Goal: Information Seeking & Learning: Understand process/instructions

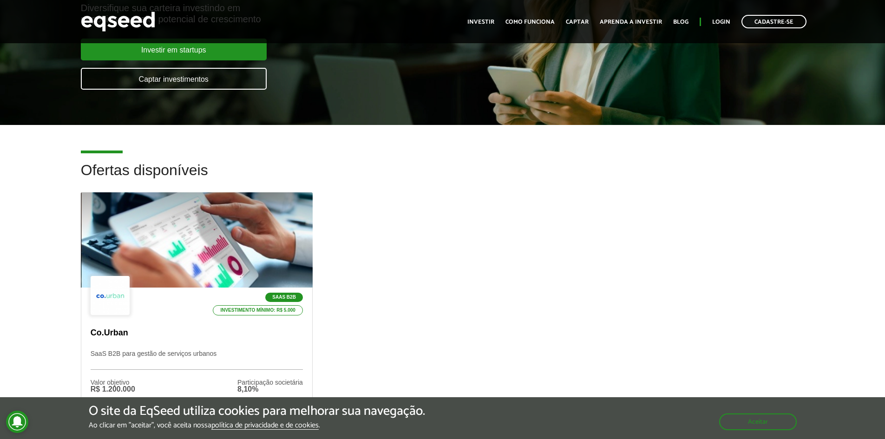
scroll to position [93, 0]
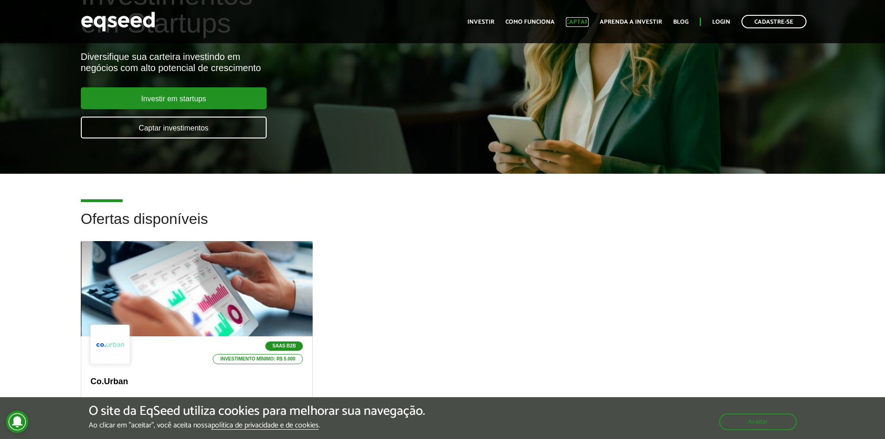
click at [576, 22] on link "Captar" at bounding box center [577, 22] width 23 height 6
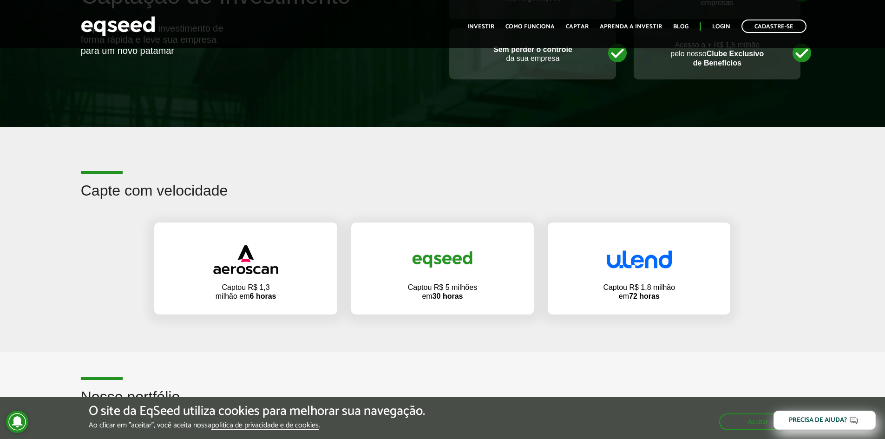
scroll to position [464, 0]
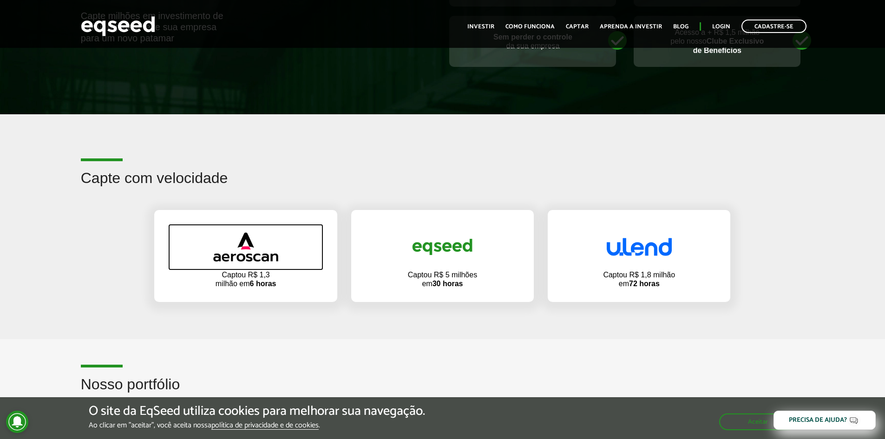
click at [270, 255] on img at bounding box center [245, 246] width 65 height 29
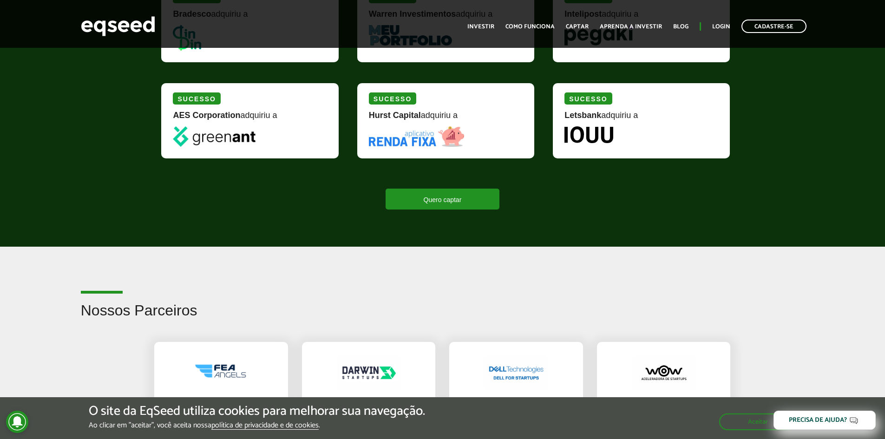
scroll to position [1440, 0]
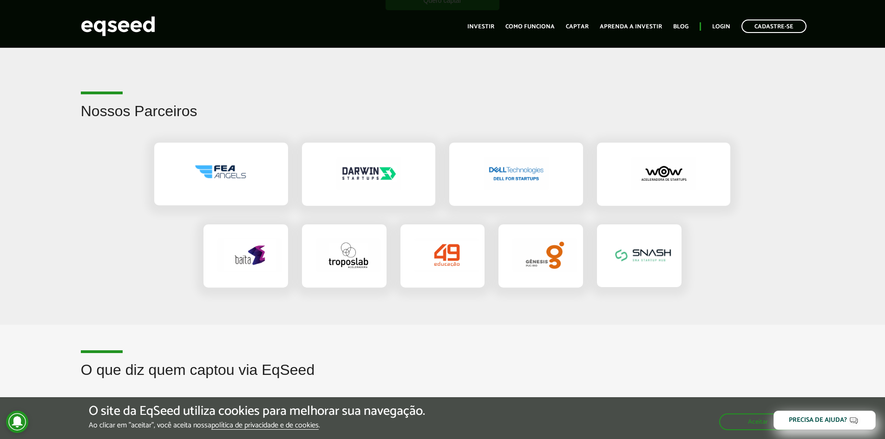
click at [678, 172] on img at bounding box center [663, 174] width 65 height 34
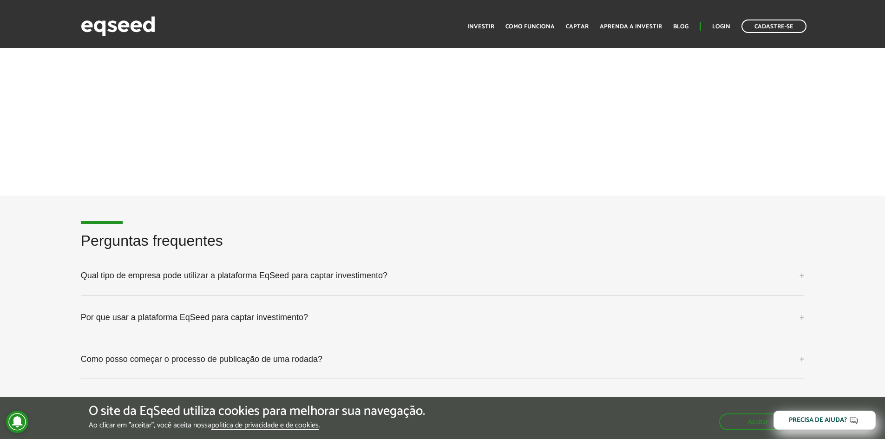
scroll to position [2230, 0]
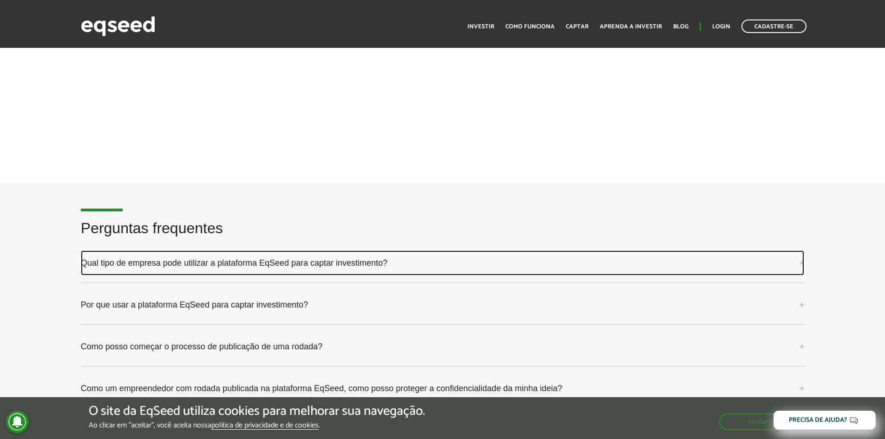
click at [463, 272] on link "Qual tipo de empresa pode utilizar a plataforma EqSeed para captar investimento?" at bounding box center [443, 262] width 724 height 25
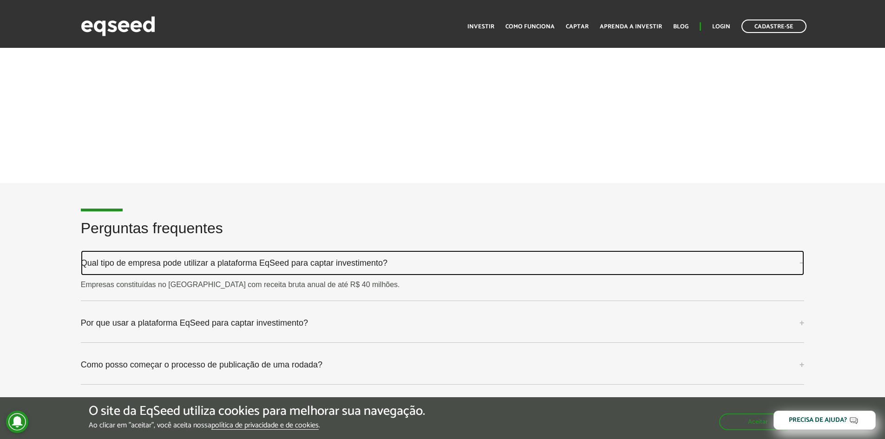
click at [371, 267] on link "Qual tipo de empresa pode utilizar a plataforma EqSeed para captar investimento?" at bounding box center [443, 262] width 724 height 25
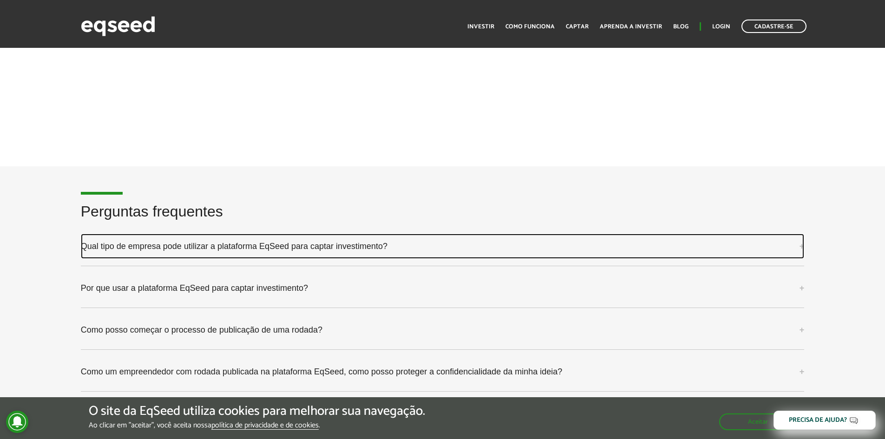
scroll to position [2276, 0]
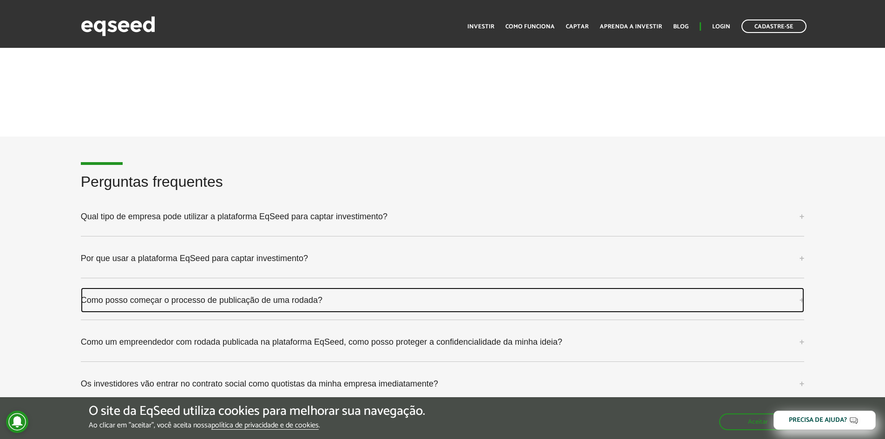
click at [332, 300] on link "Como posso começar o processo de publicação de uma rodada?" at bounding box center [443, 300] width 724 height 25
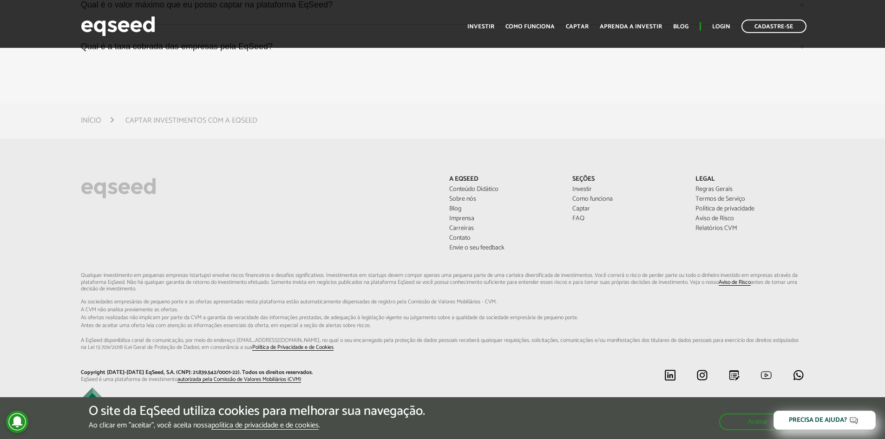
scroll to position [2791, 0]
